Goal: Information Seeking & Learning: Compare options

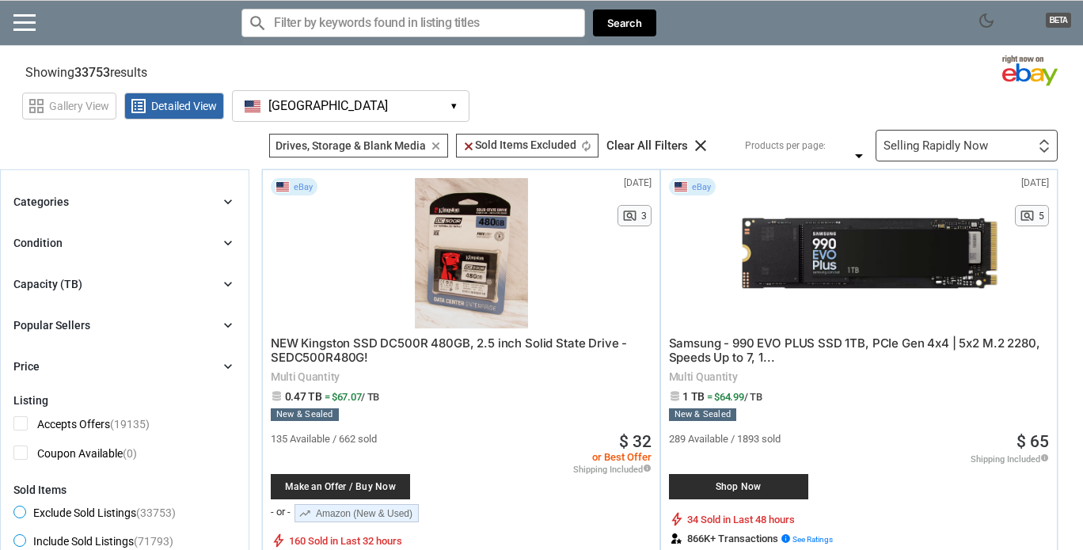
click at [209, 283] on div "Capacity (TB) chevron_right" at bounding box center [124, 284] width 222 height 19
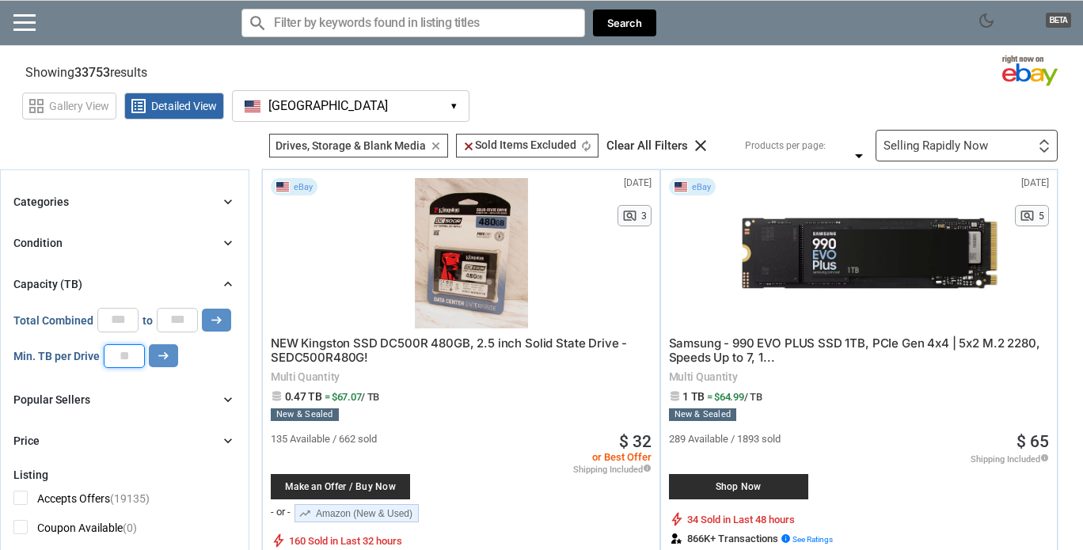
click at [119, 352] on input "number" at bounding box center [124, 356] width 41 height 24
click at [202, 309] on button "arrow_right_alt" at bounding box center [216, 320] width 29 height 23
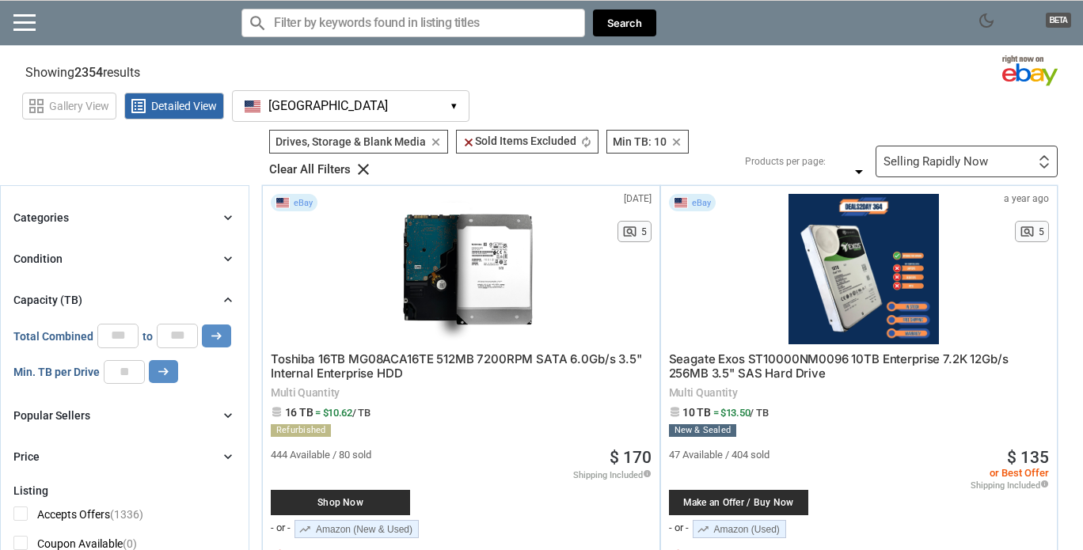
click at [967, 159] on div "Selling Rapidly Now" at bounding box center [936, 162] width 105 height 12
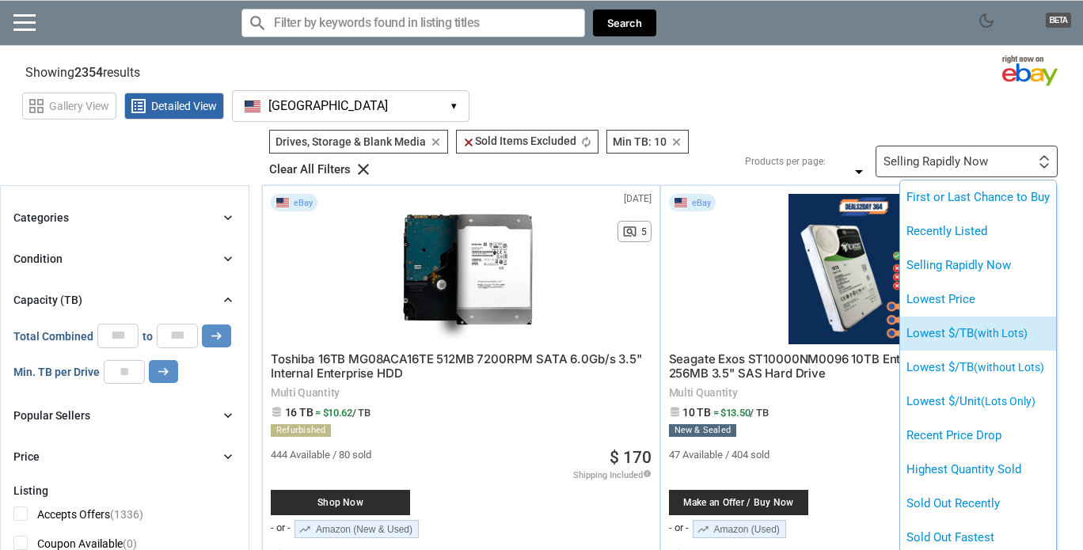
click at [991, 339] on span "(with Lots)" at bounding box center [1001, 333] width 54 height 13
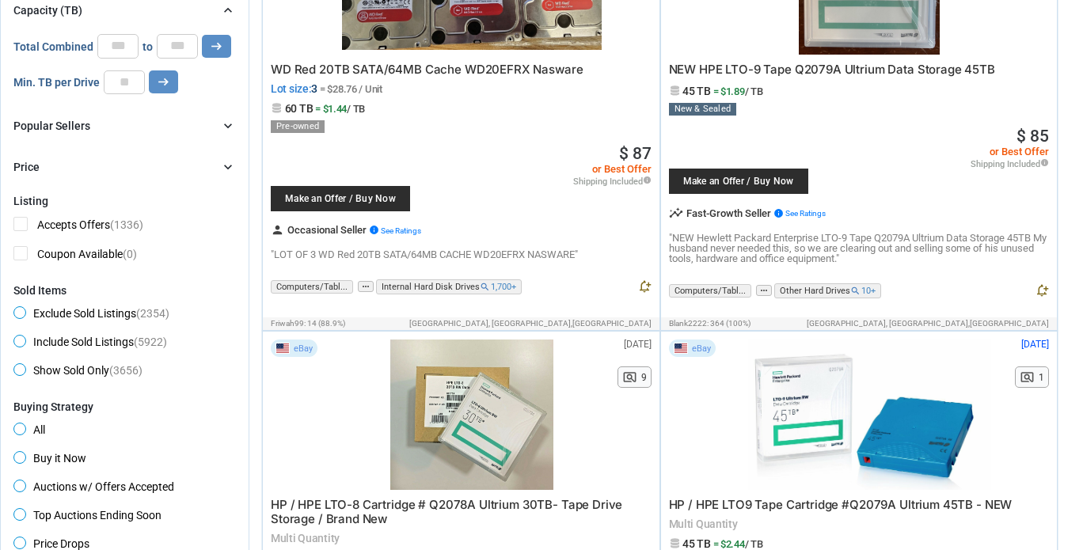
scroll to position [251, 0]
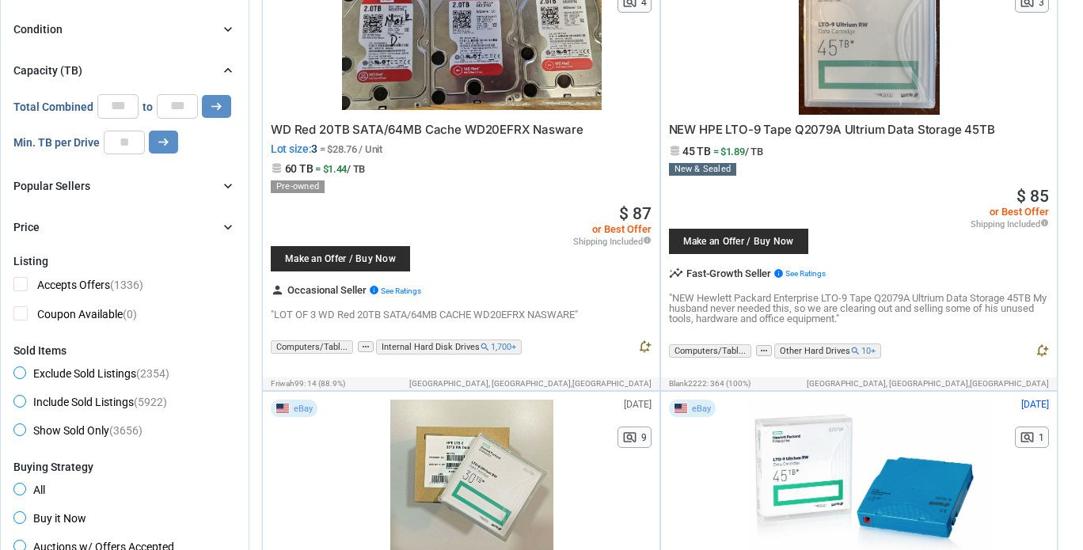
click at [174, 187] on div "Popular Sellers chevron_right" at bounding box center [124, 186] width 222 height 19
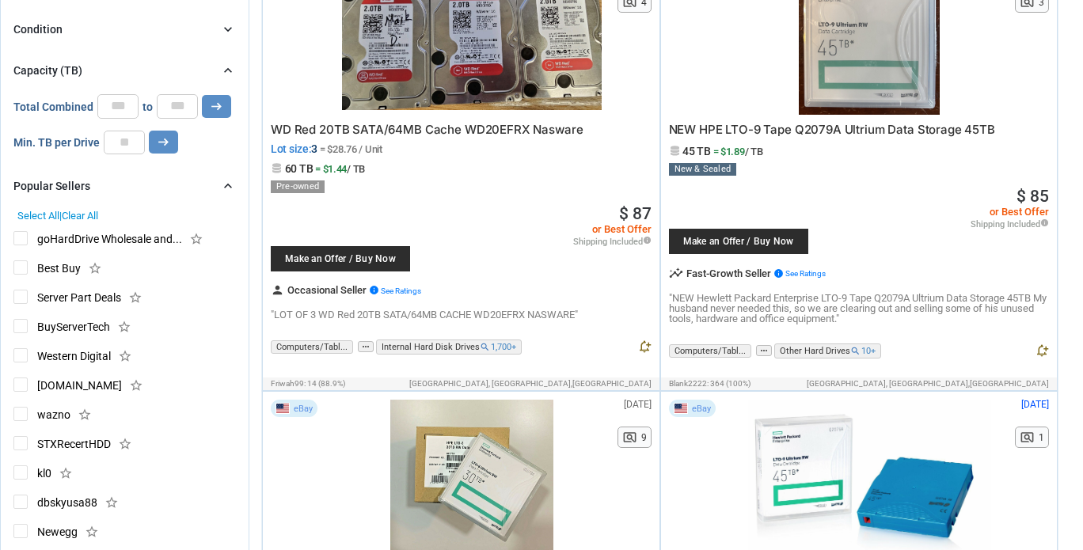
click at [20, 237] on span "goHardDrive Wholesale and..." at bounding box center [97, 241] width 169 height 20
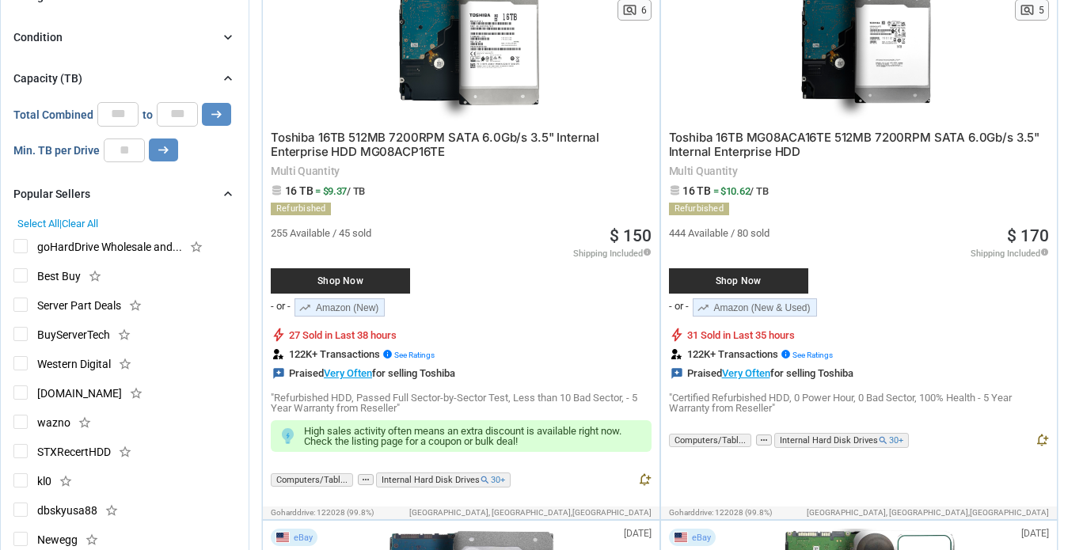
click at [18, 298] on span "Server Part Deals" at bounding box center [67, 308] width 108 height 20
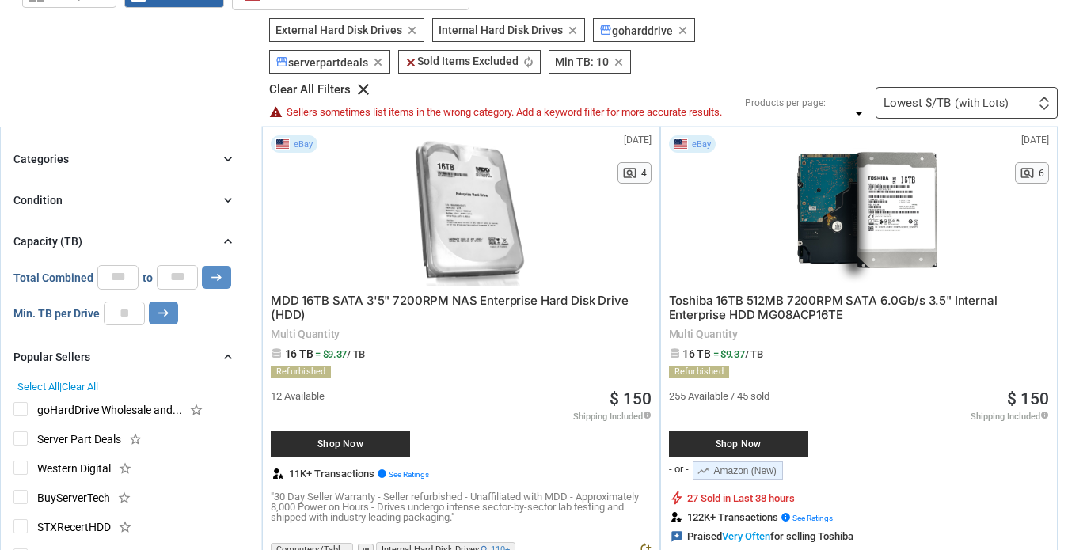
scroll to position [111, 0]
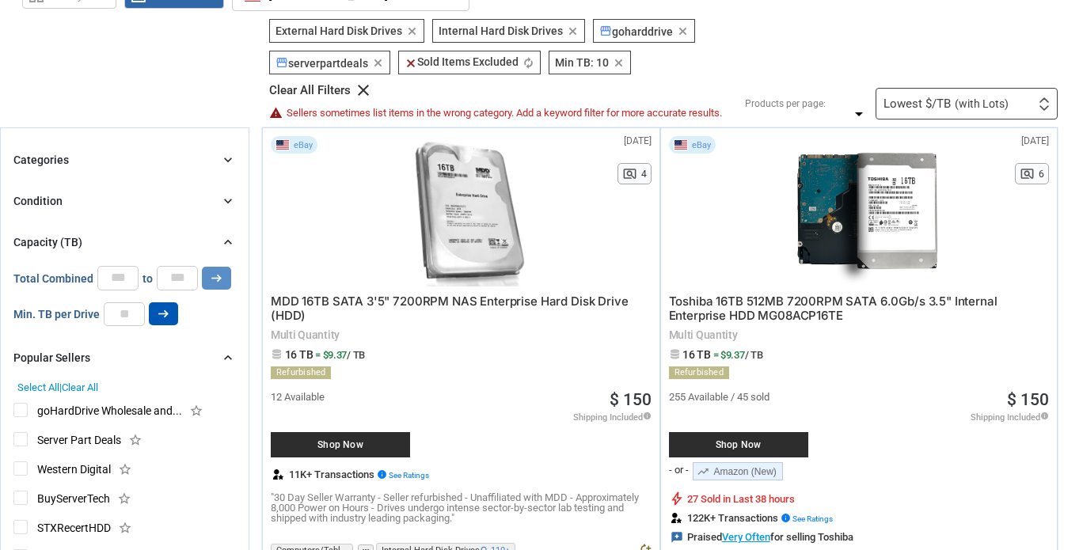
click at [169, 310] on icon "arrow_right_alt" at bounding box center [163, 313] width 15 height 15
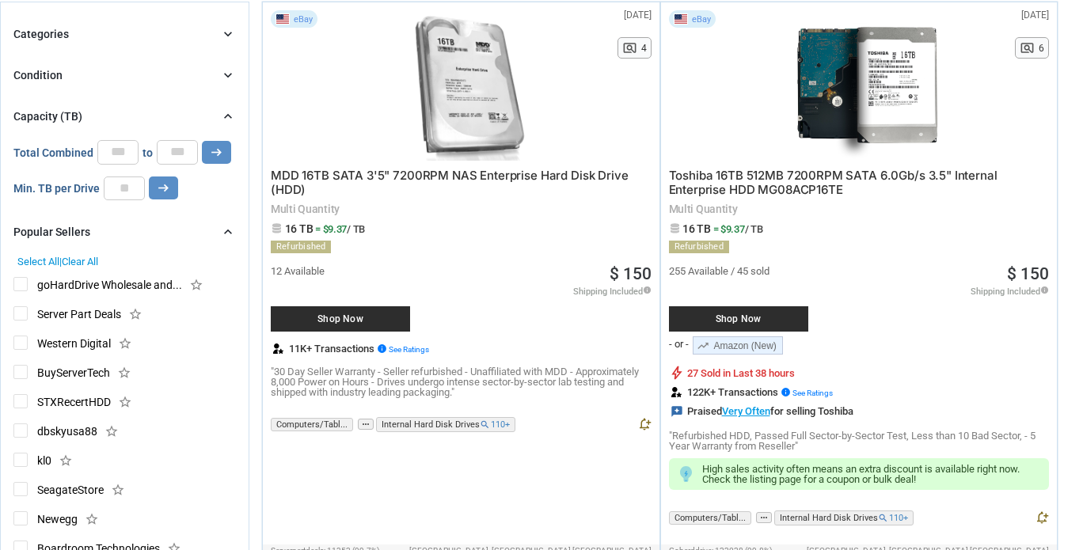
scroll to position [234, 0]
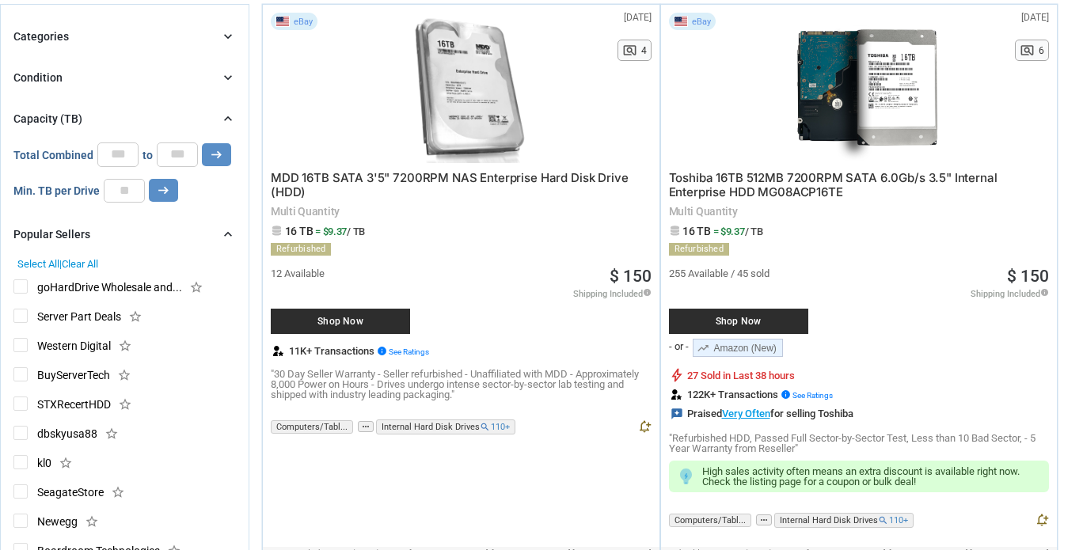
click at [226, 234] on icon "chevron_right" at bounding box center [228, 234] width 16 height 16
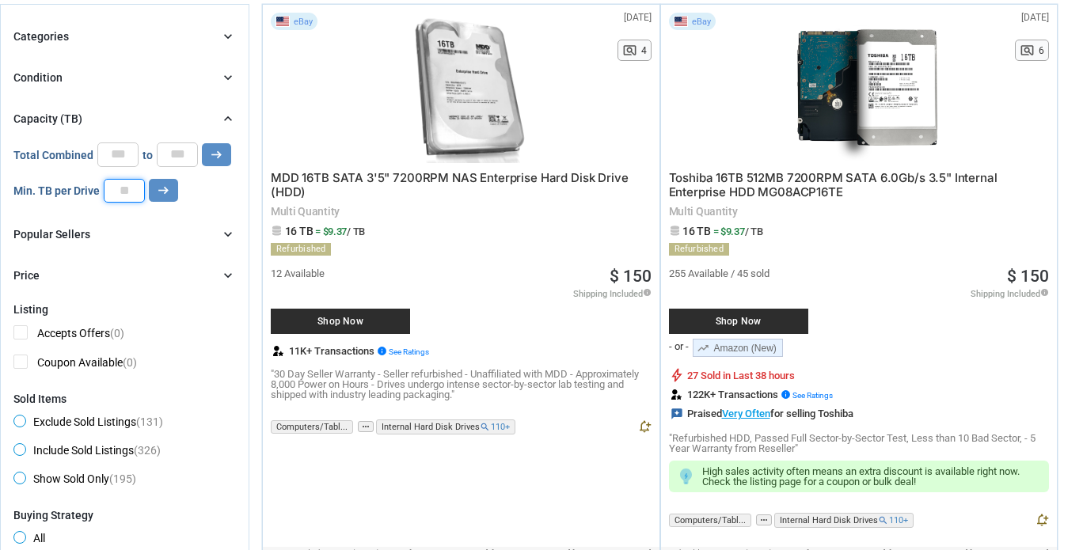
click at [135, 195] on input "**" at bounding box center [124, 191] width 41 height 24
click at [202, 143] on button "arrow_right_alt" at bounding box center [216, 154] width 29 height 23
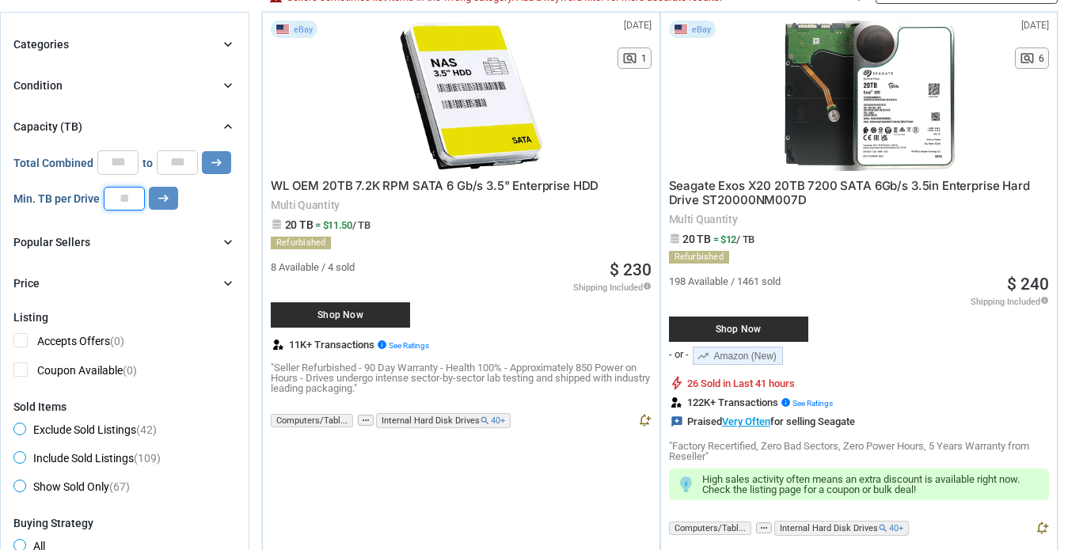
scroll to position [206, 0]
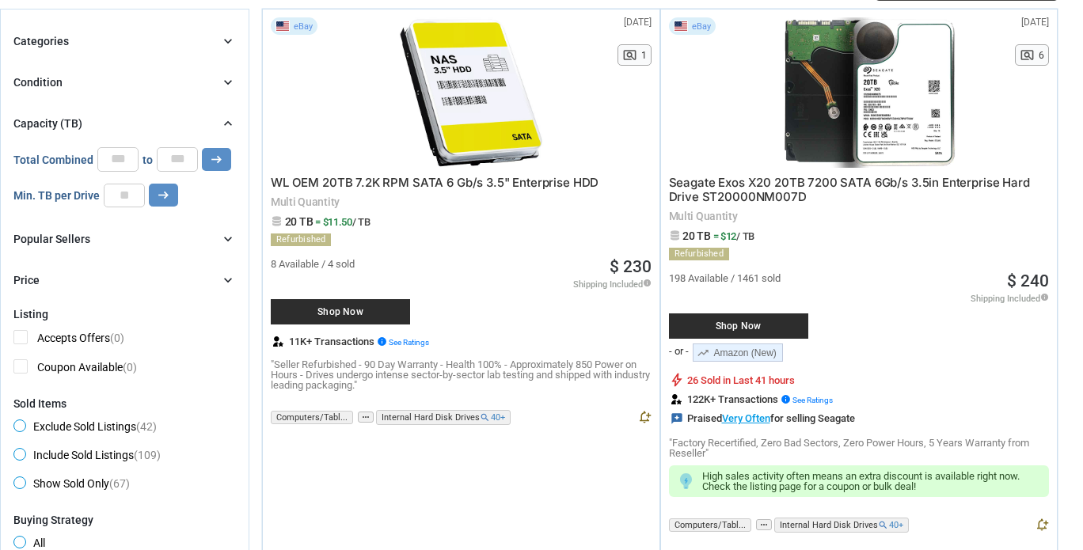
click at [231, 233] on icon "chevron_right" at bounding box center [228, 239] width 16 height 16
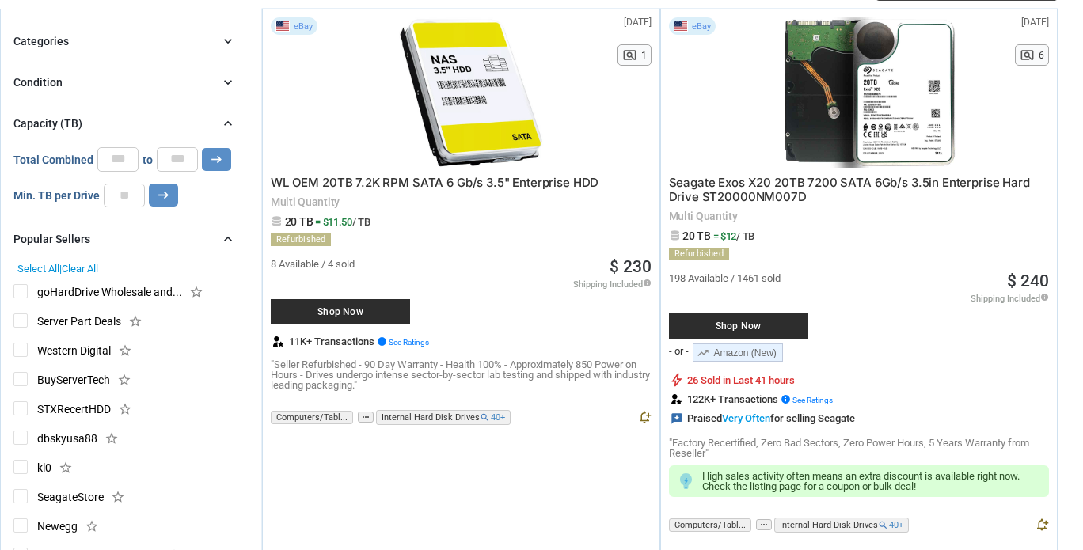
click at [21, 322] on span "Server Part Deals" at bounding box center [67, 324] width 108 height 20
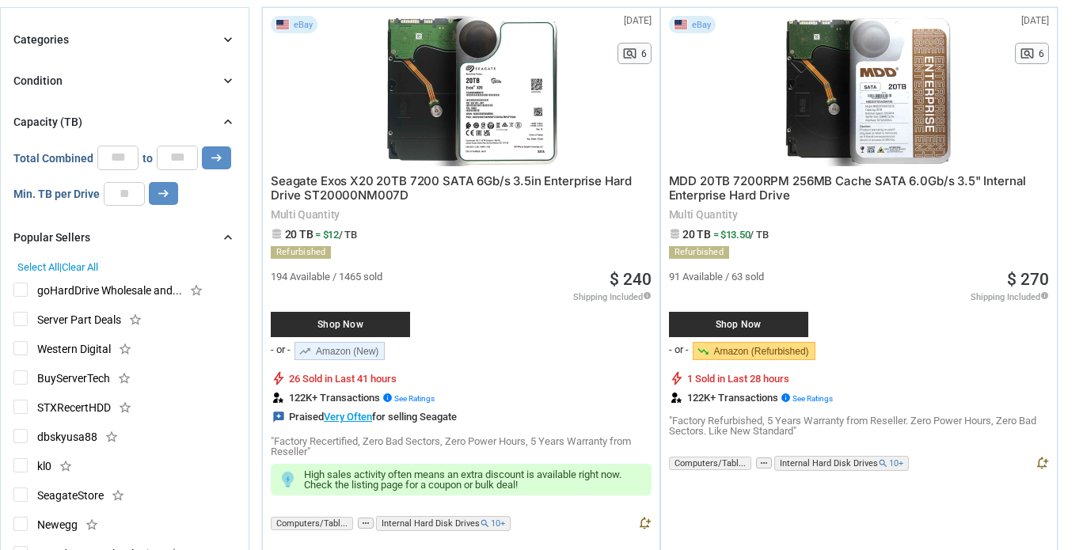
scroll to position [208, 0]
click at [128, 198] on input "**" at bounding box center [124, 193] width 41 height 24
type input "**"
click at [202, 146] on button "arrow_right_alt" at bounding box center [216, 157] width 29 height 23
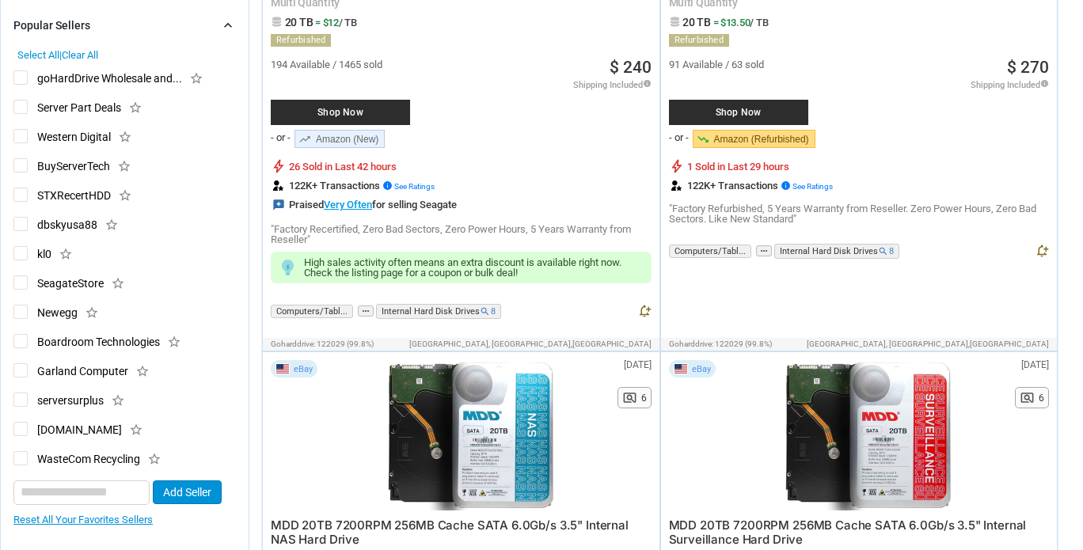
scroll to position [364, 0]
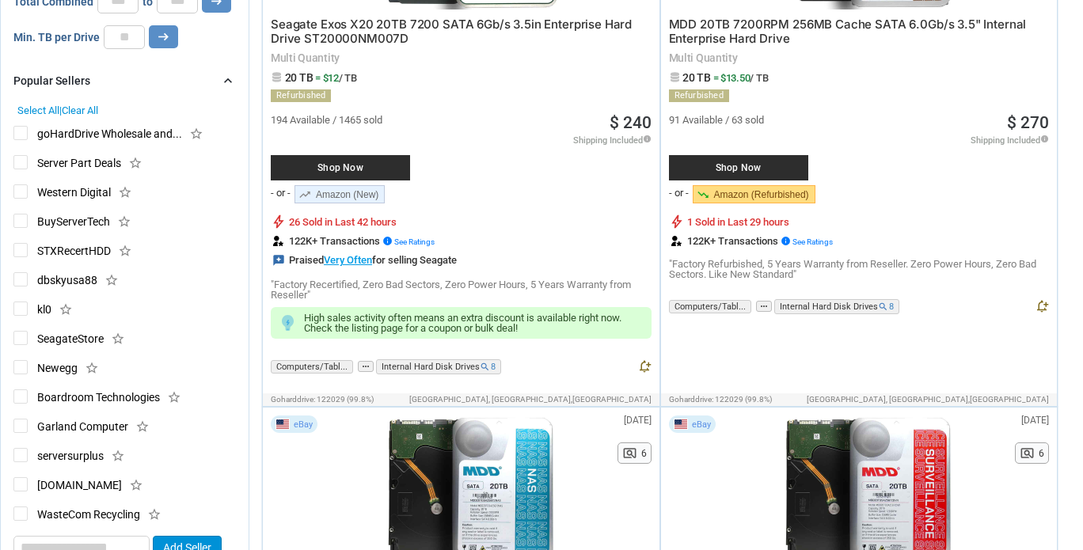
click at [32, 105] on span "Select All" at bounding box center [38, 111] width 42 height 12
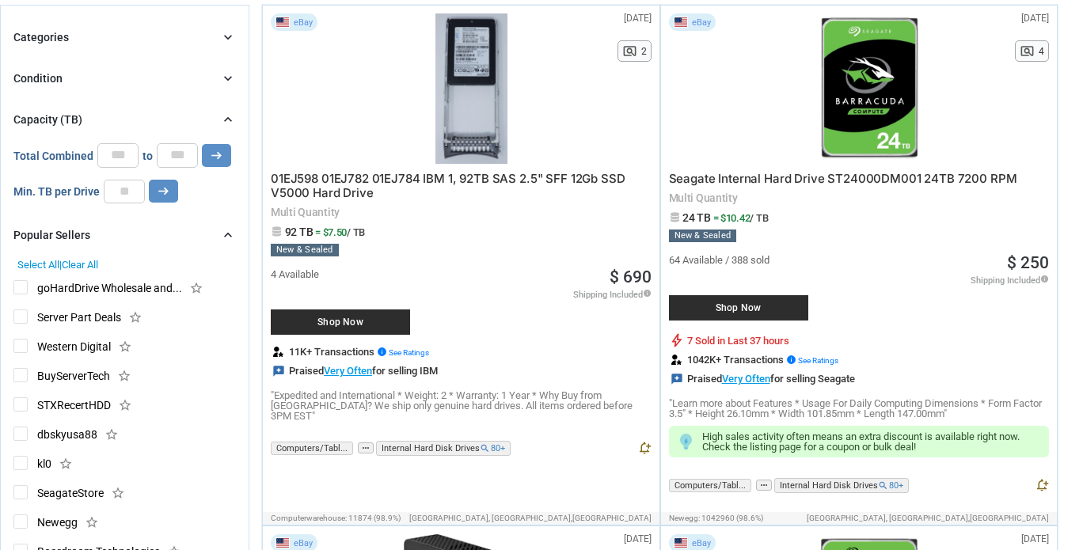
scroll to position [371, 0]
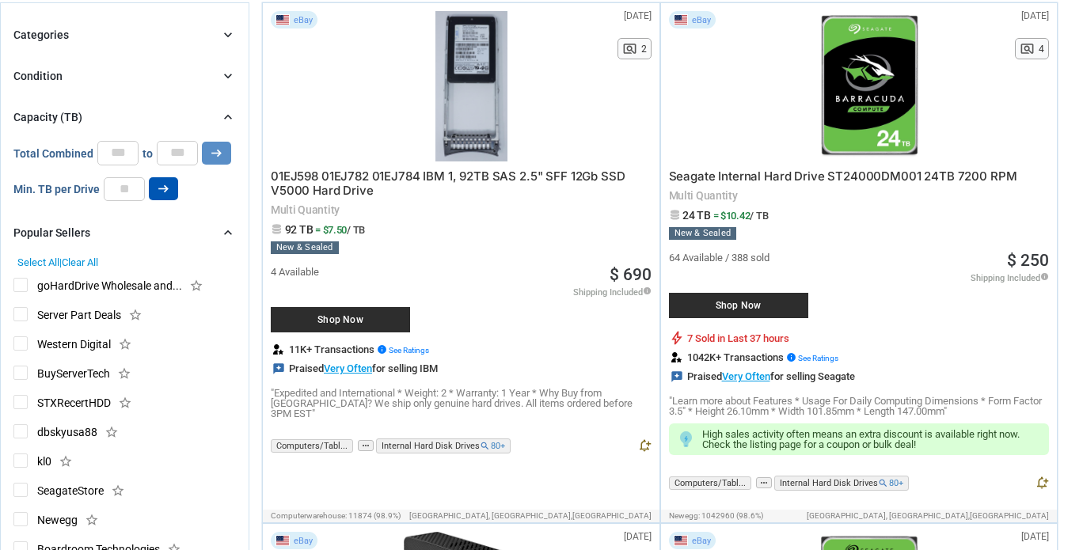
click at [169, 186] on button "arrow_right_alt" at bounding box center [163, 188] width 29 height 23
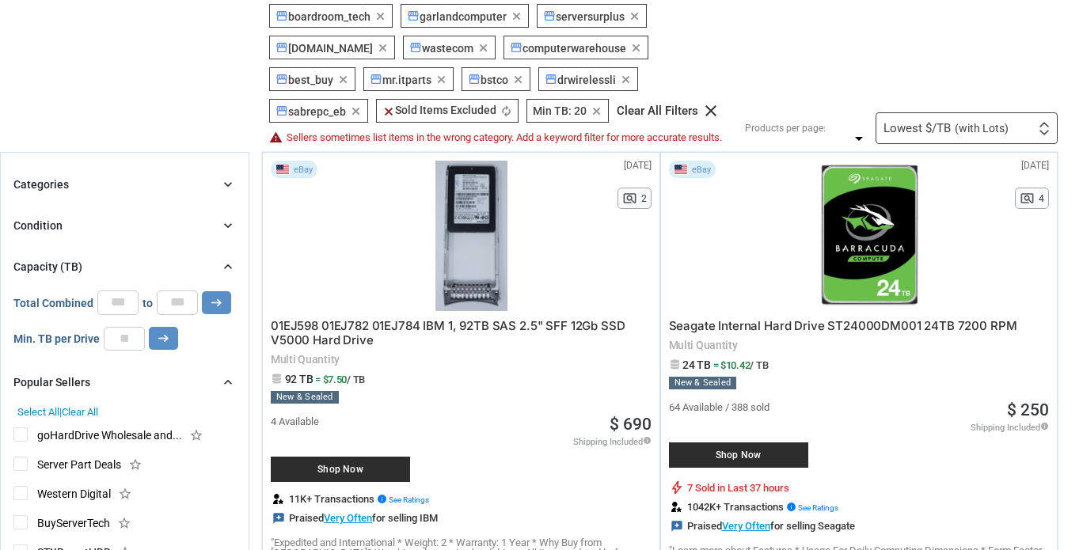
scroll to position [216, 0]
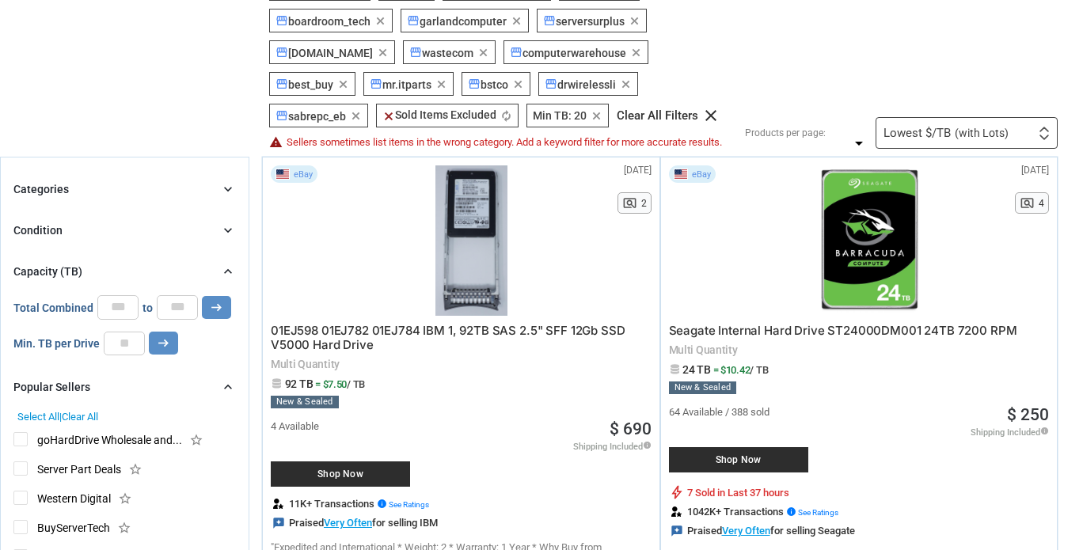
click at [949, 123] on div "Lowest $/TB (with Lots) First or Last Chance to Buy Recently Listed Selling Rap…" at bounding box center [967, 133] width 182 height 32
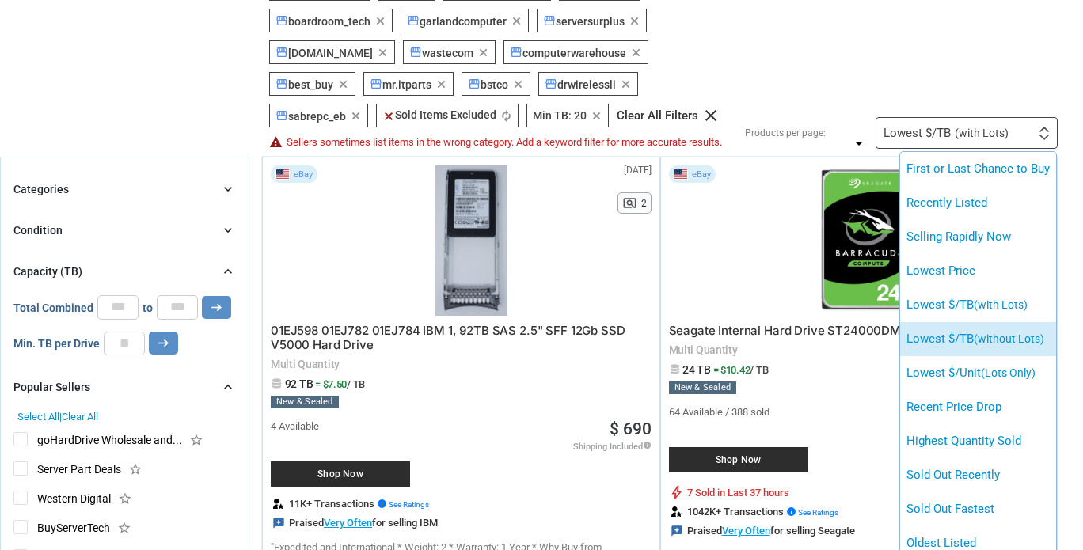
click at [995, 343] on span "(without Lots)" at bounding box center [1009, 339] width 70 height 13
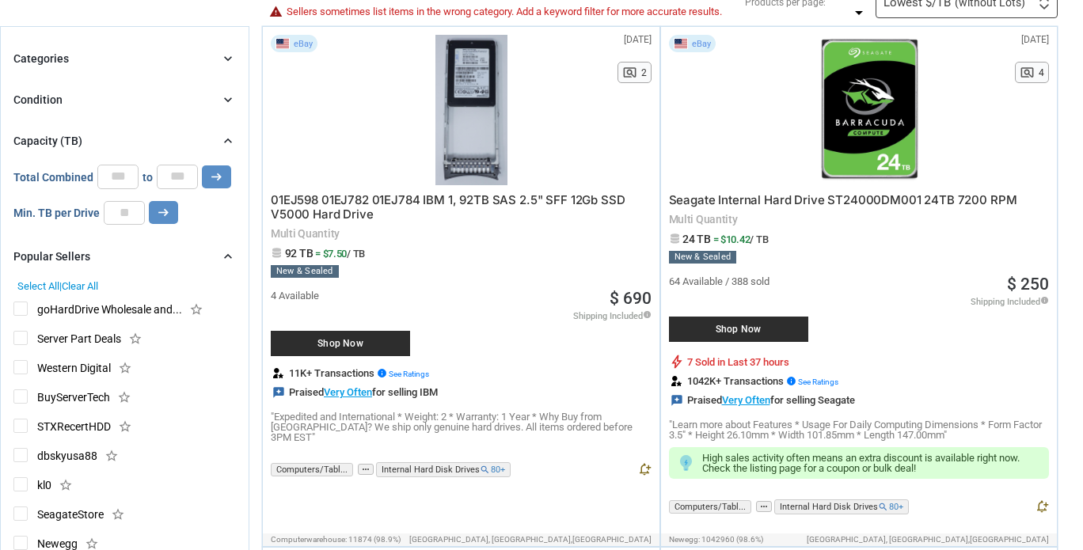
scroll to position [202, 0]
